Goal: Transaction & Acquisition: Purchase product/service

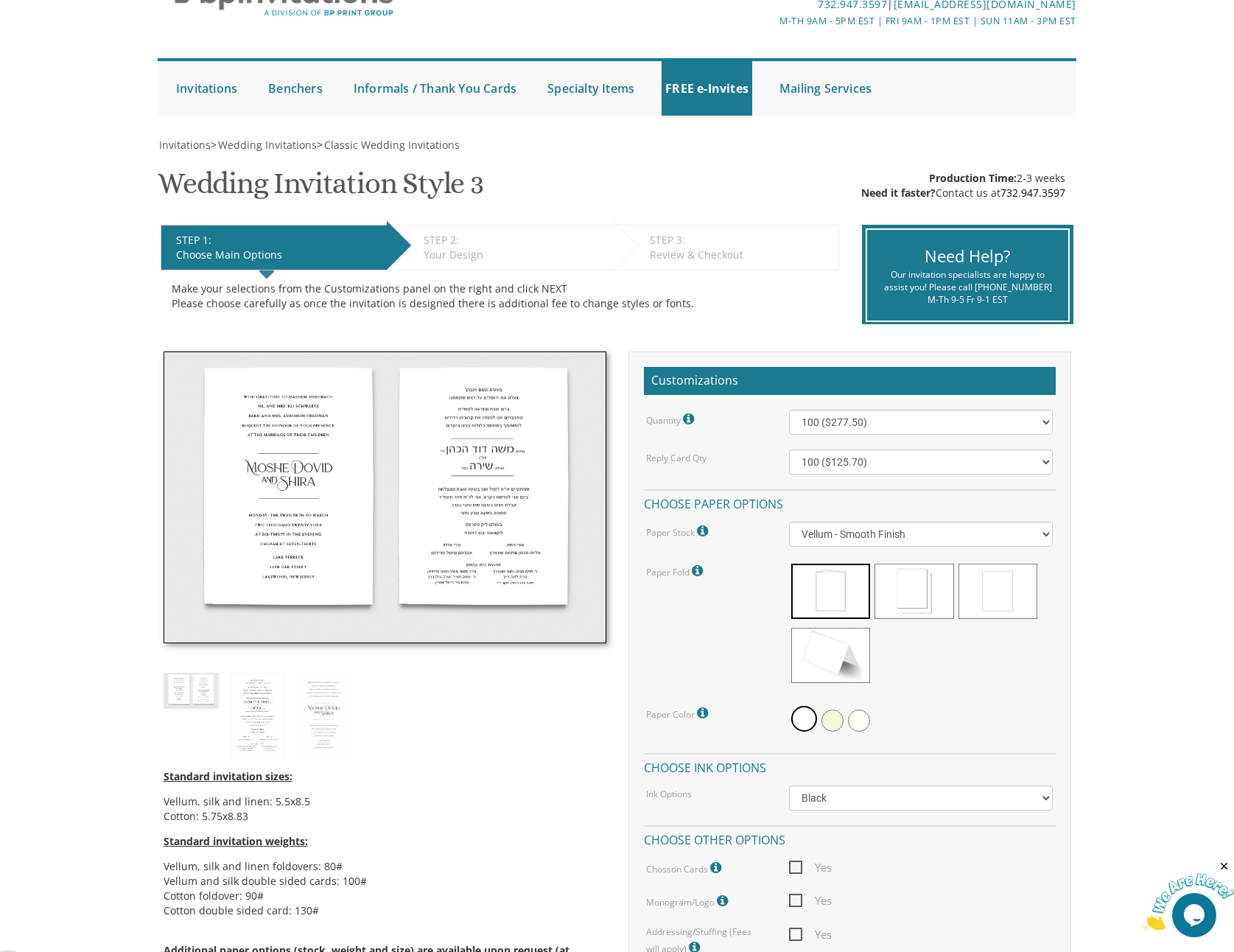
scroll to position [176, 0]
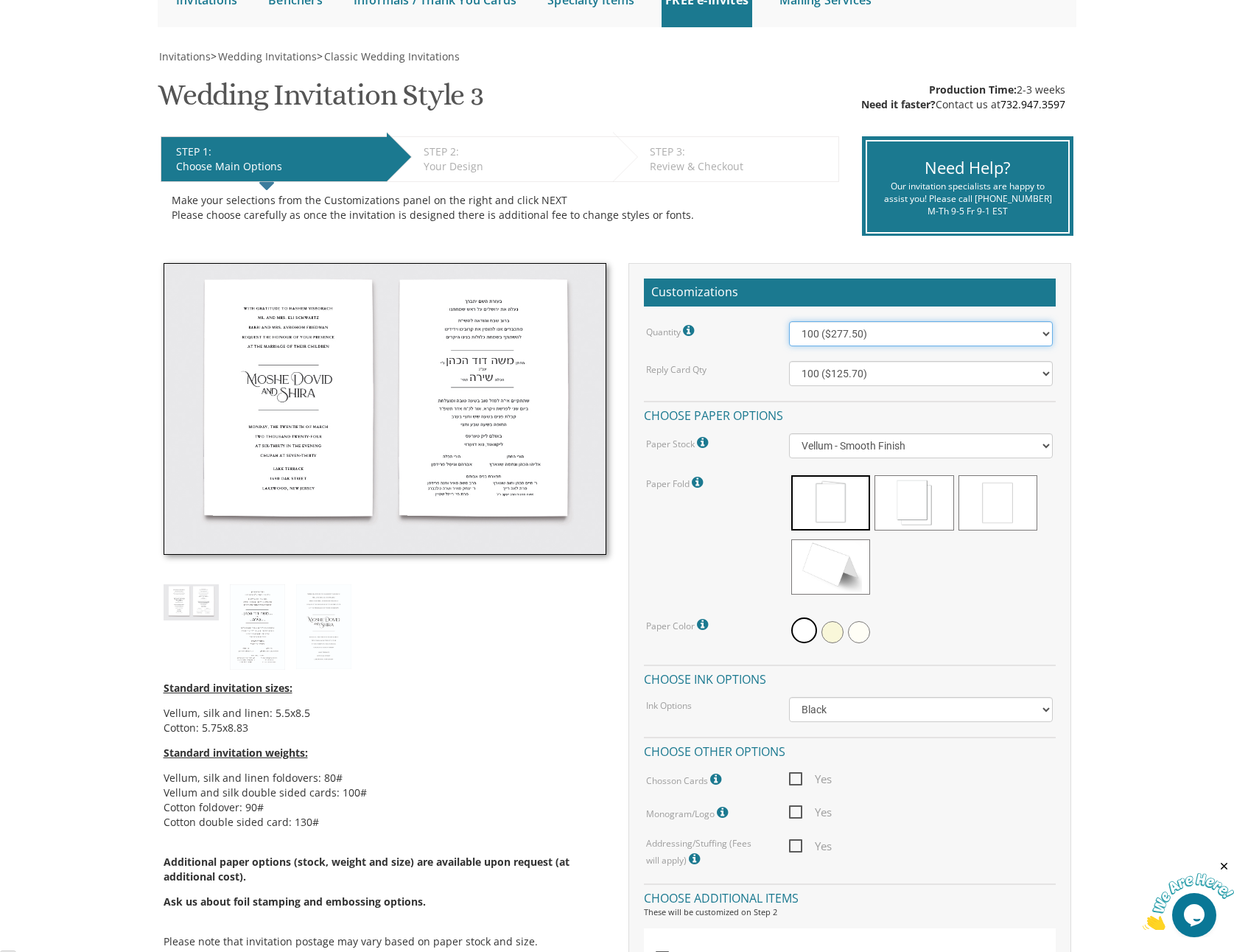
click at [854, 340] on select "100 ($277.50) 200 ($330.45) 300 ($380.65) 400 ($432.70) 500 ($482.10) 600 ($534…" at bounding box center [921, 334] width 264 height 25
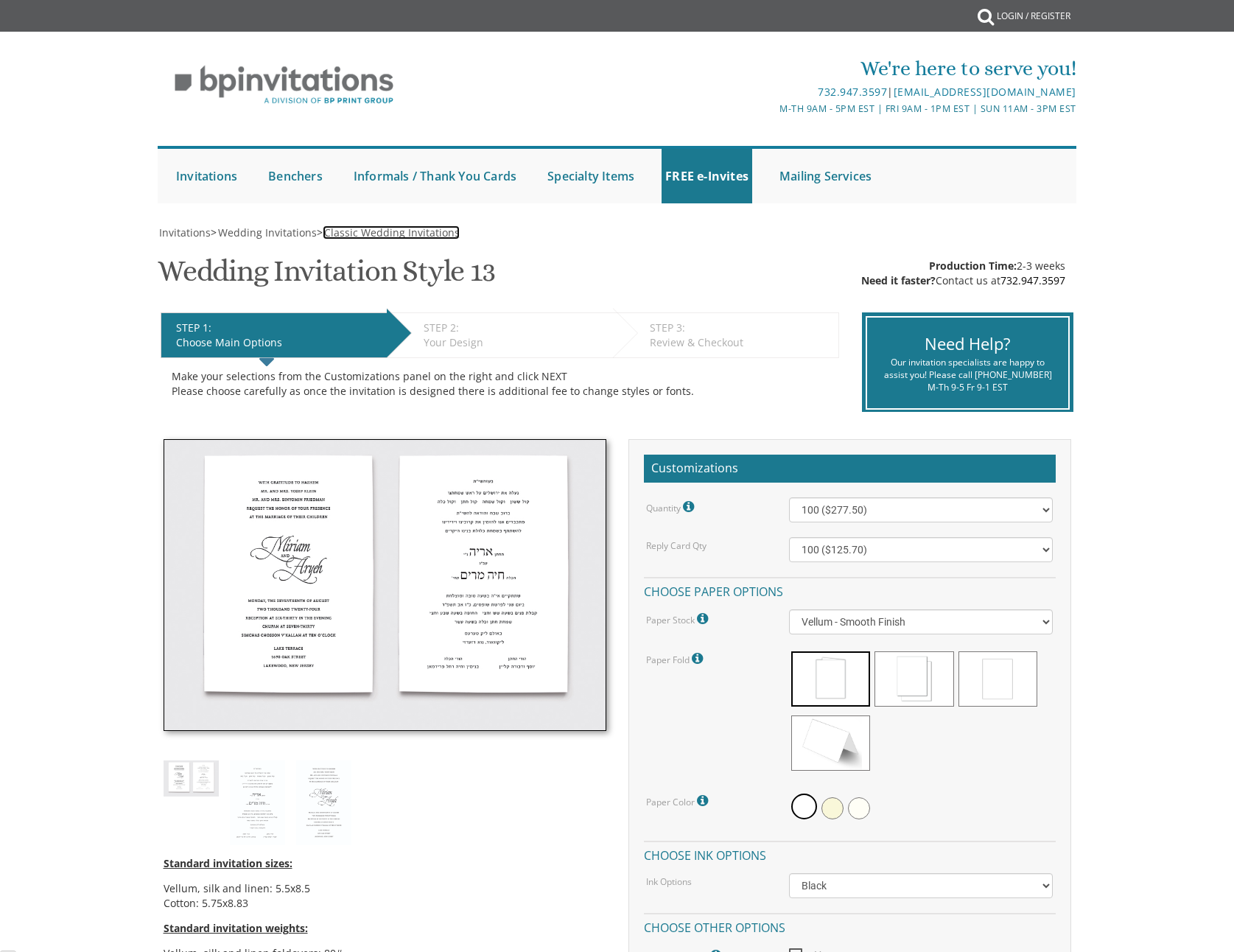
click at [344, 236] on span "Classic Wedding Invitations" at bounding box center [391, 232] width 135 height 14
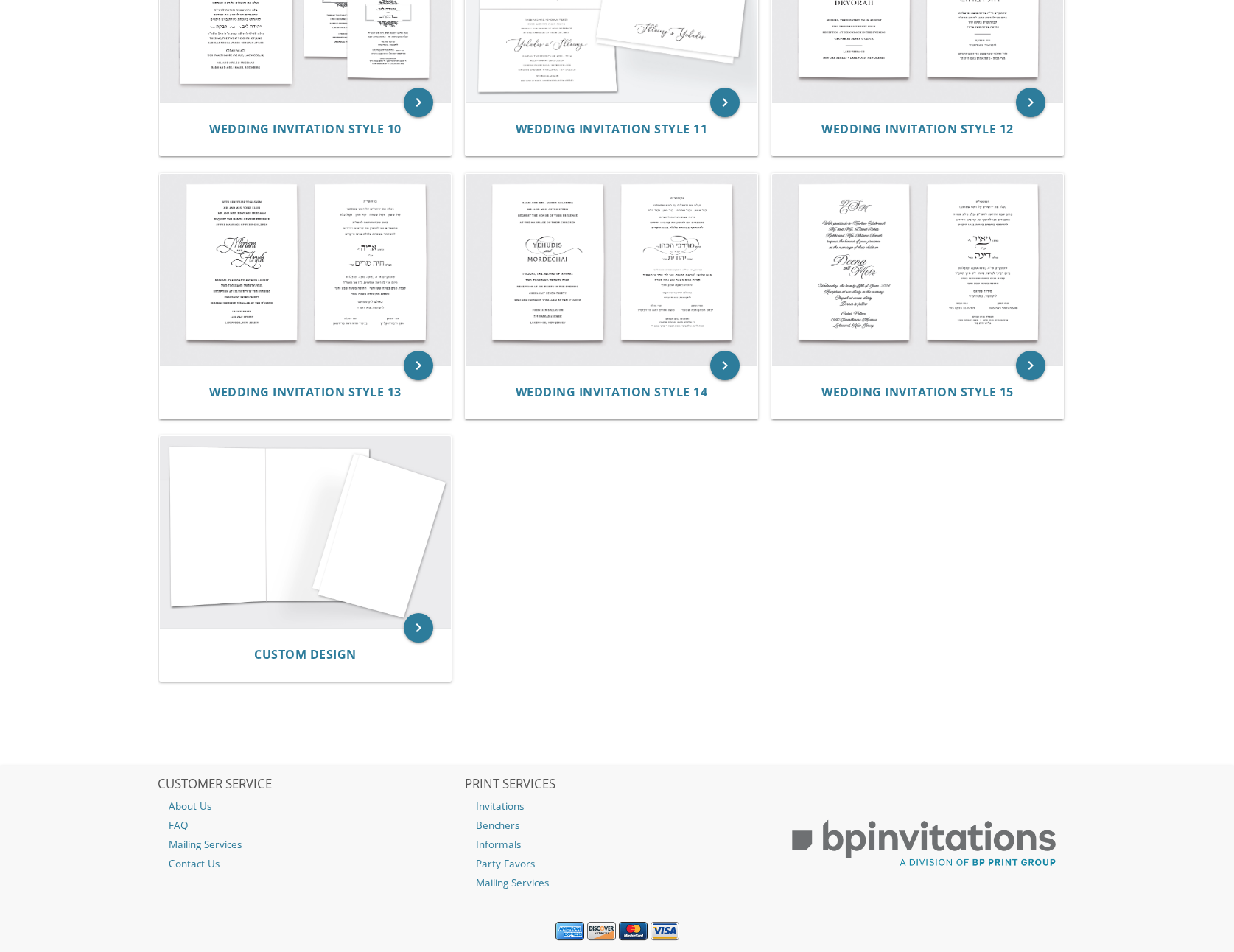
scroll to position [1237, 0]
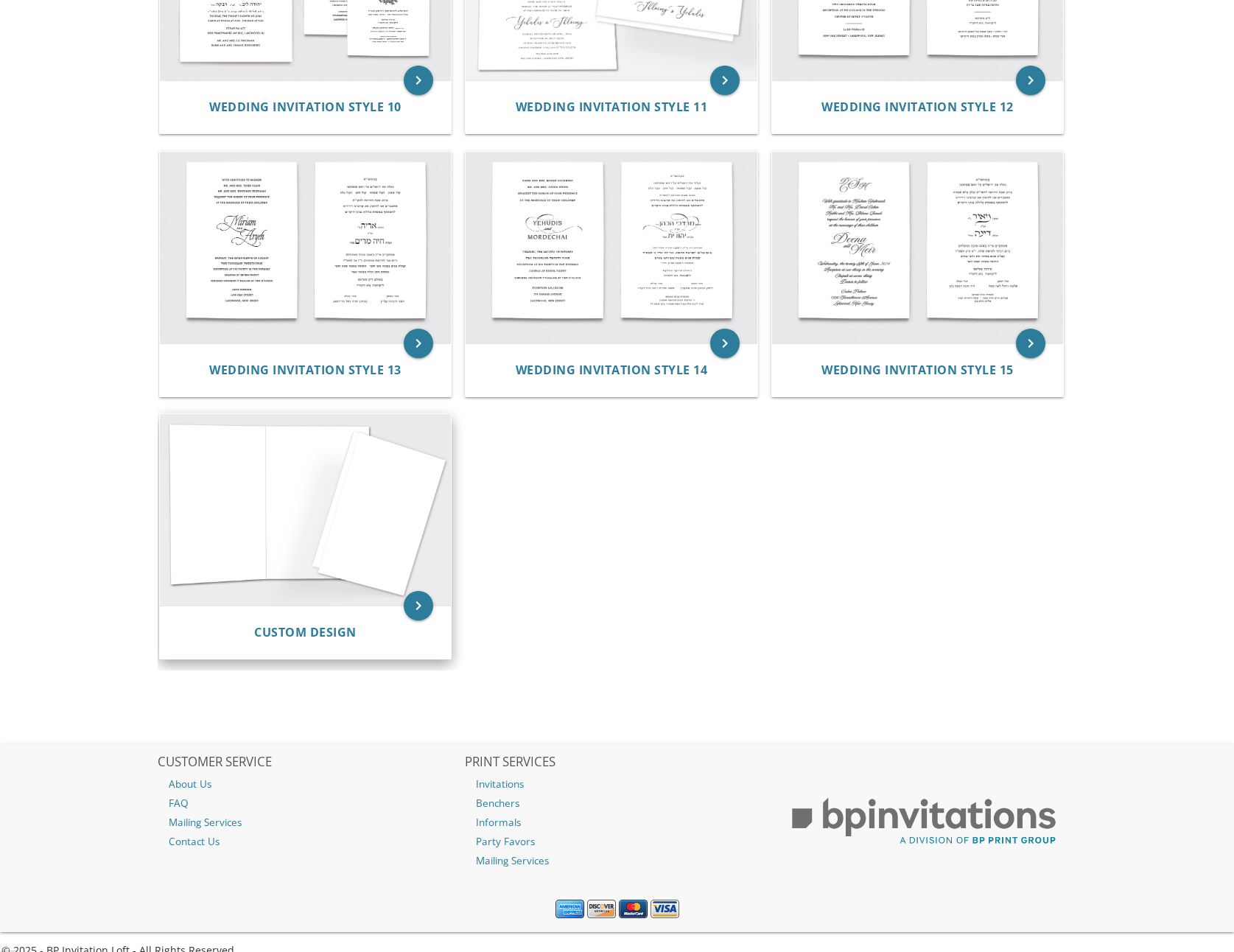
click at [345, 559] on img at bounding box center [306, 510] width 292 height 192
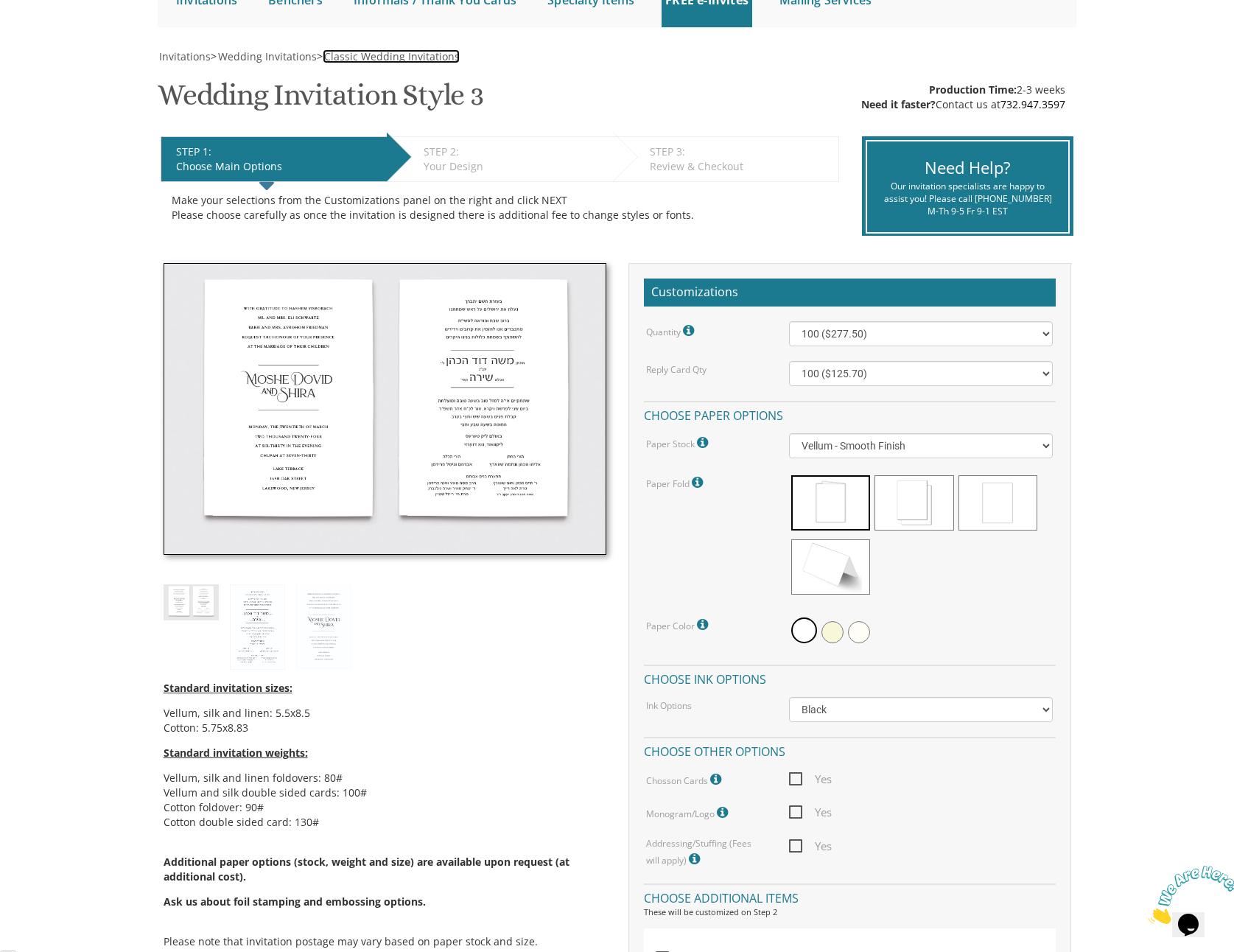
click at [408, 52] on span "Classic Wedding Invitations" at bounding box center [391, 56] width 135 height 14
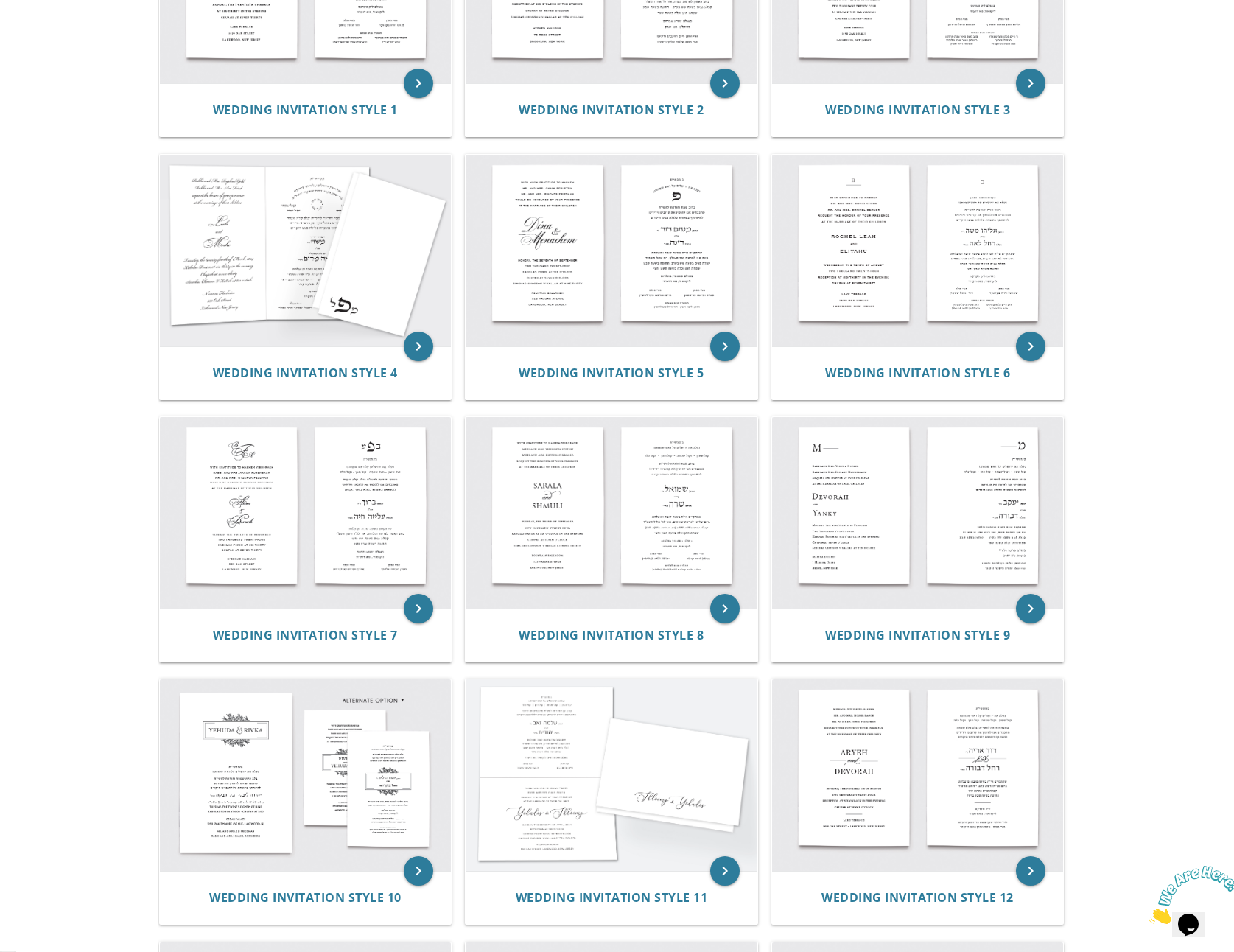
scroll to position [484, 0]
